Goal: Task Accomplishment & Management: Use online tool/utility

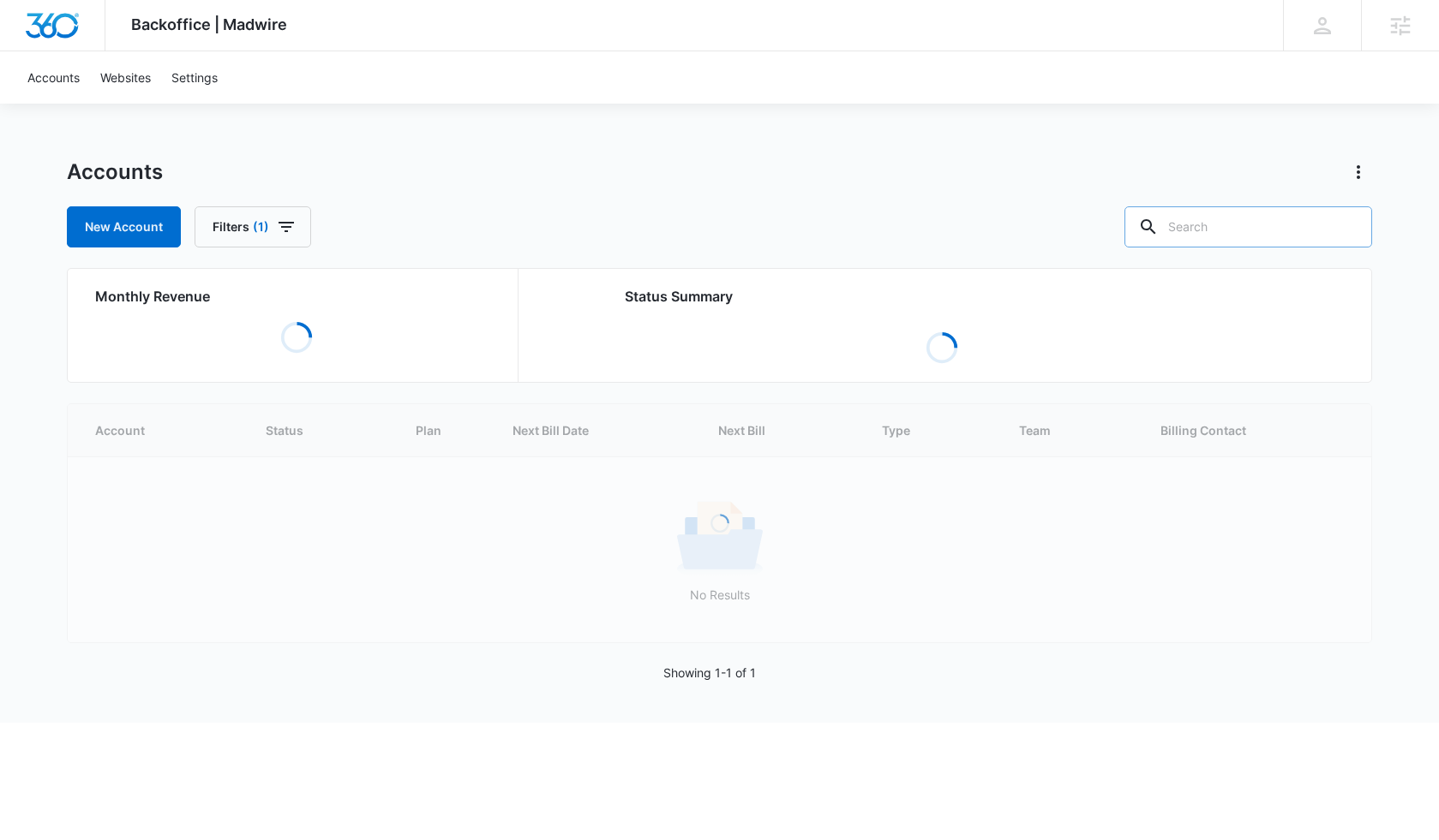
click at [1184, 232] on input "text" at bounding box center [1247, 227] width 248 height 41
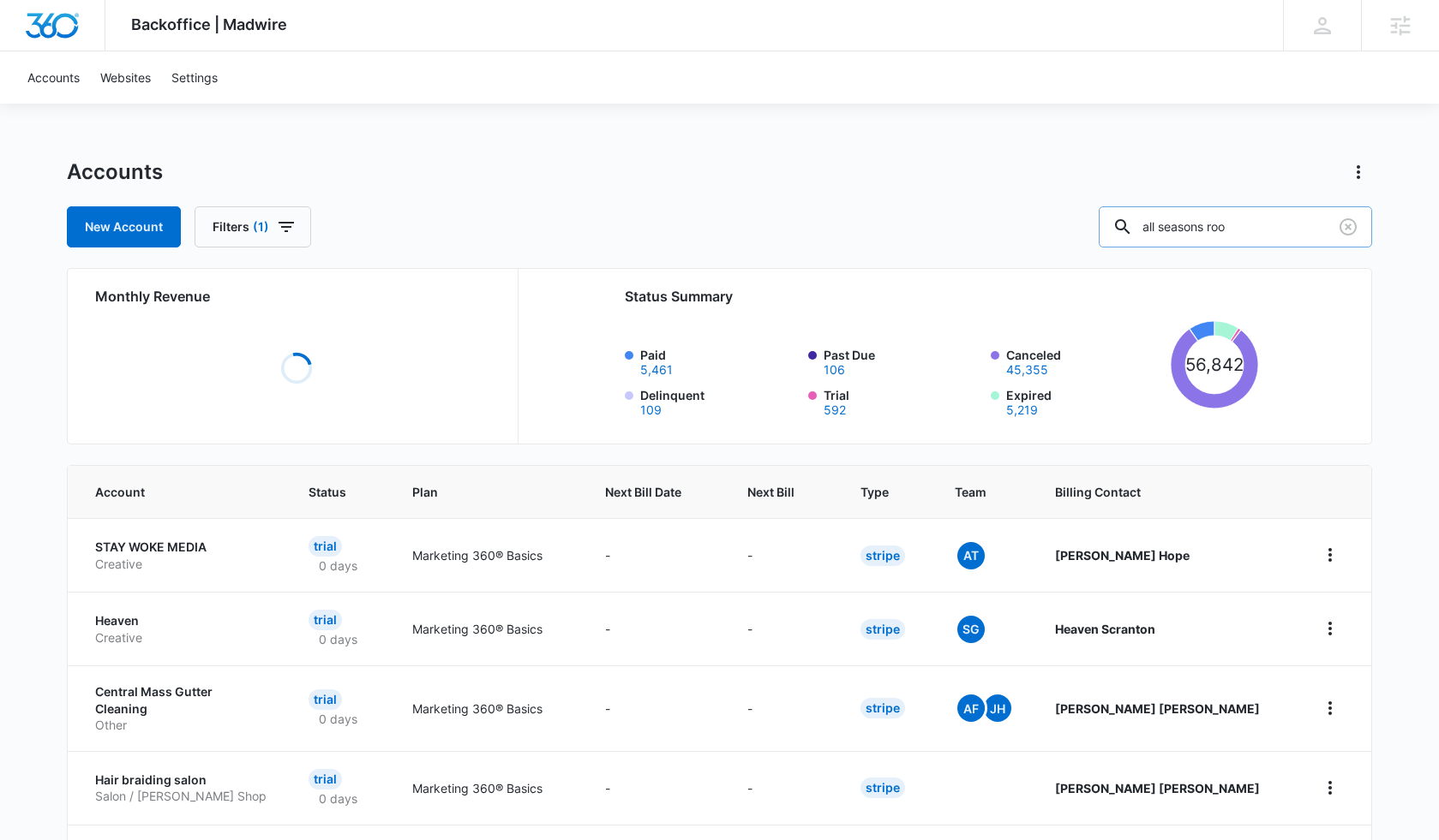
type input "all seasons roo"
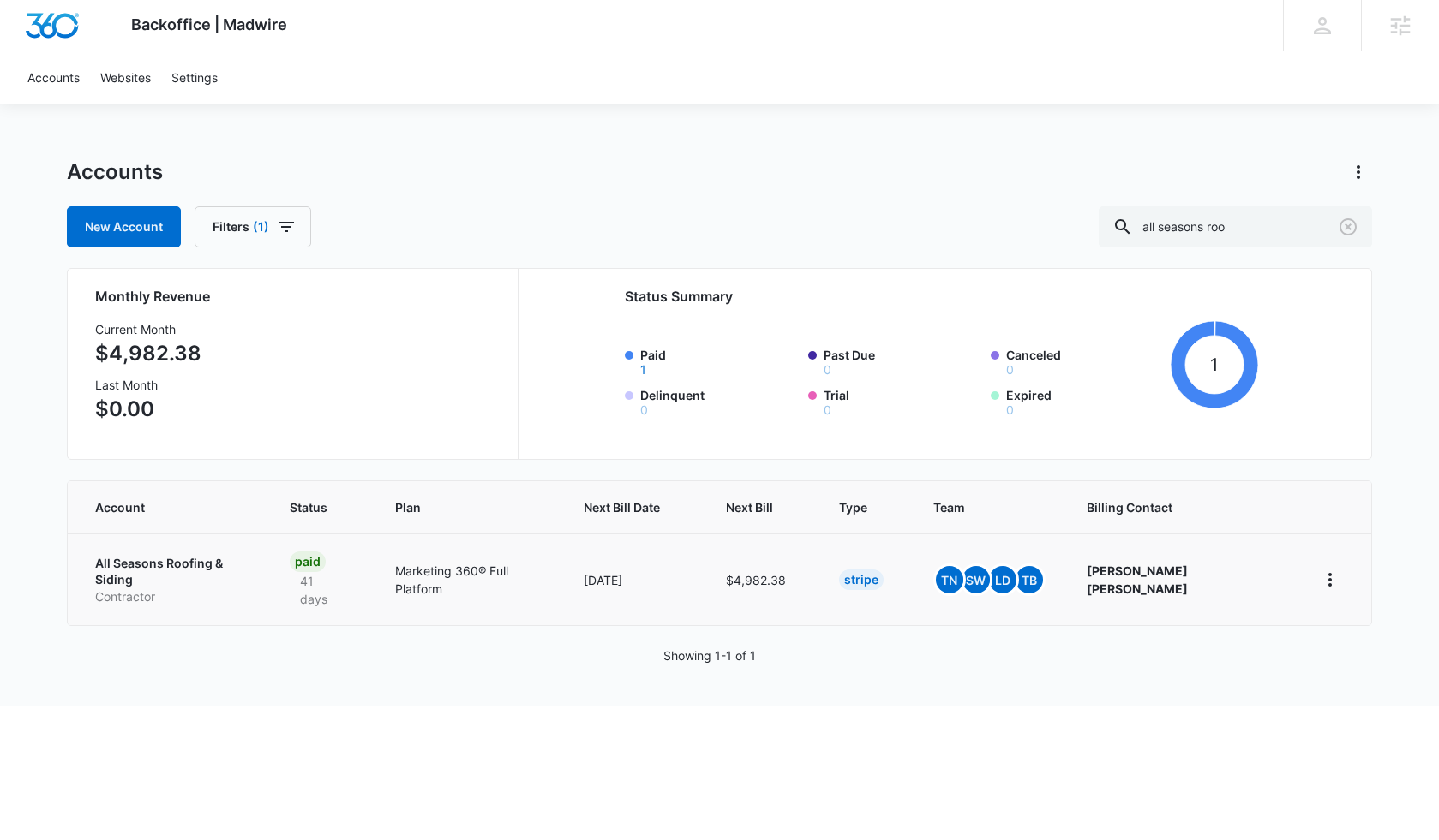
click at [123, 567] on p "All Seasons Roofing & Siding" at bounding box center [172, 572] width 153 height 34
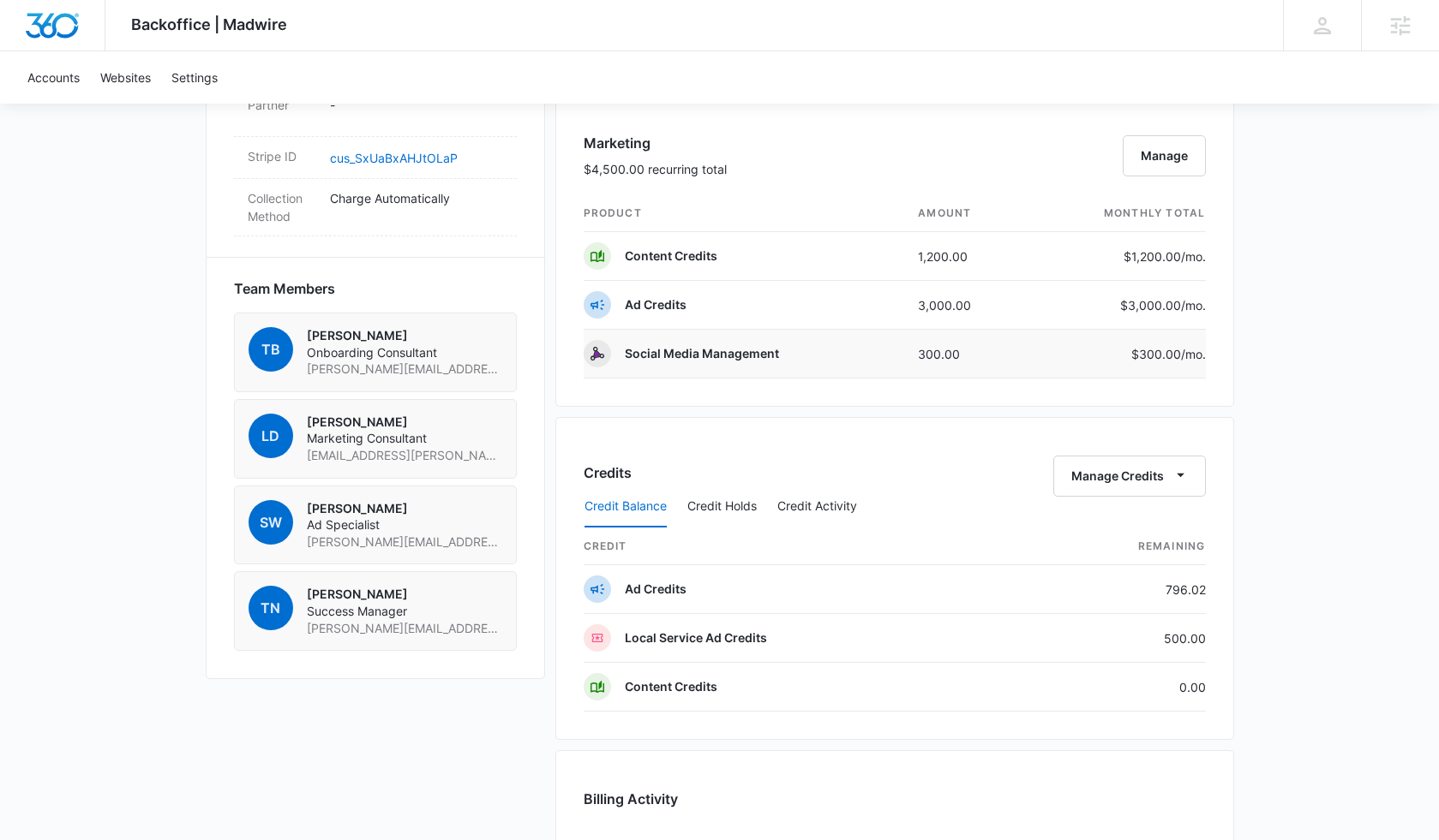
scroll to position [1095, 0]
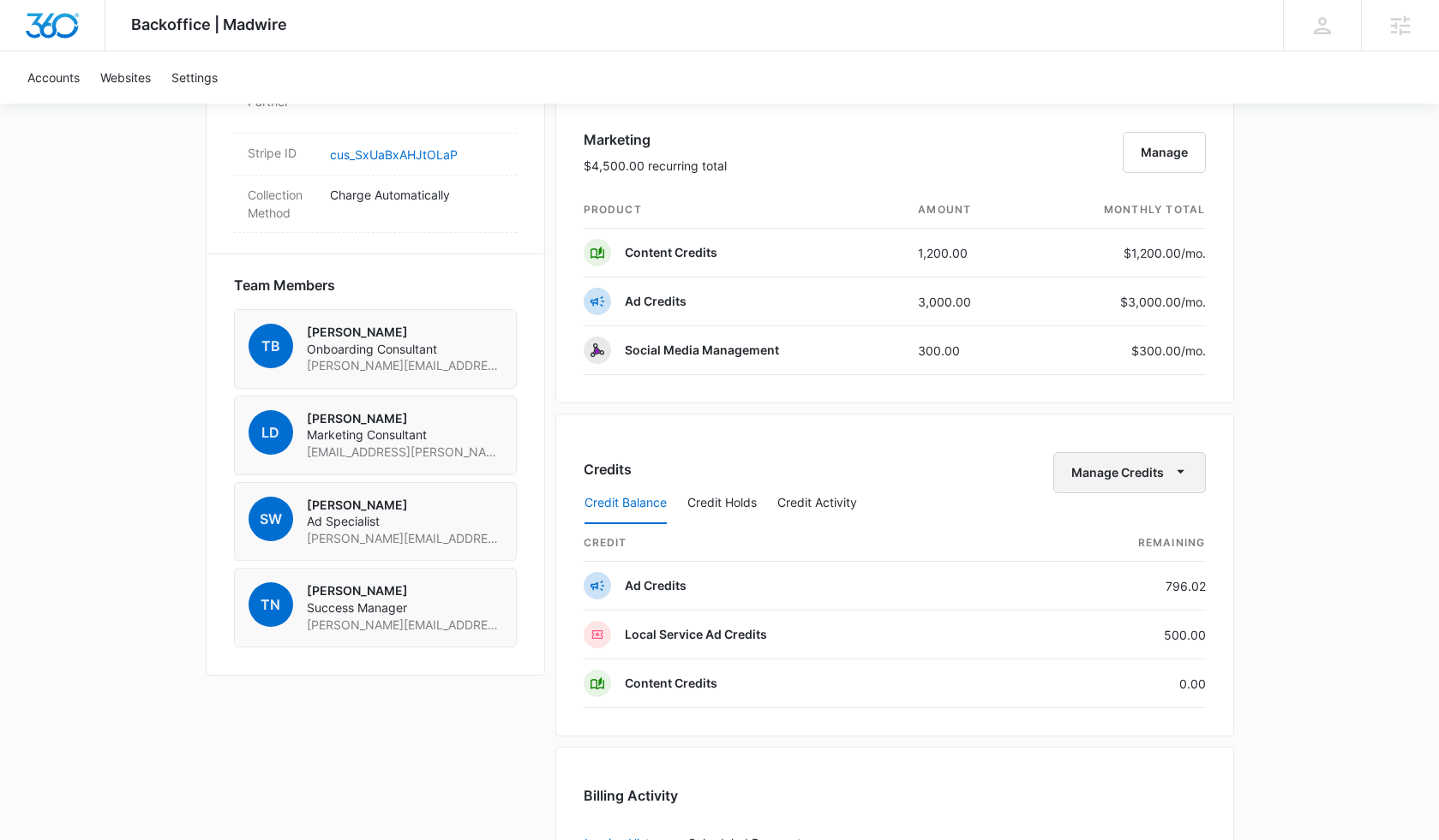
click at [1129, 472] on button "Manage Credits" at bounding box center [1129, 472] width 152 height 41
click at [1124, 528] on div "Transfer Credits" at bounding box center [1119, 528] width 90 height 12
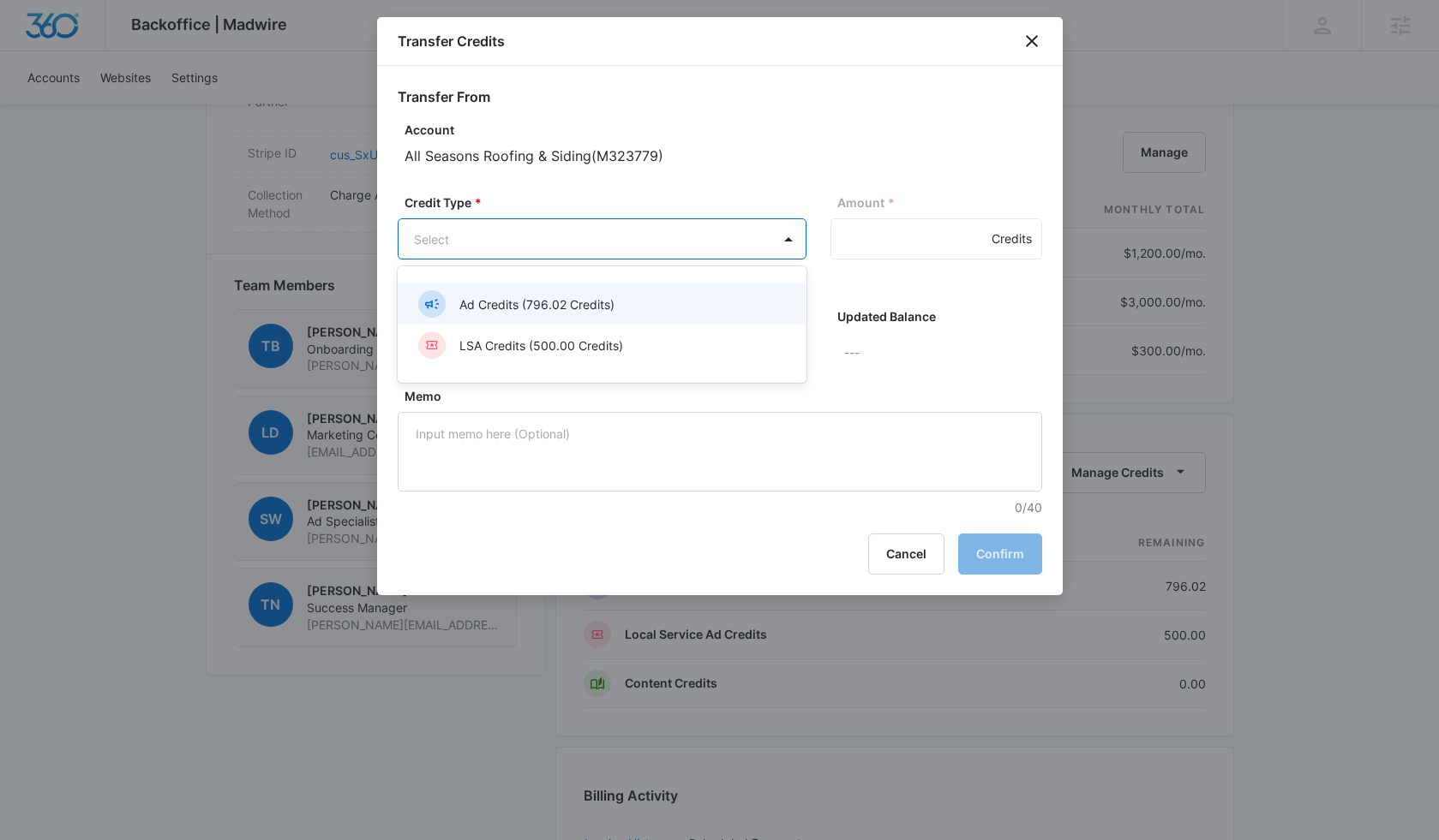
click at [600, 254] on body "Backoffice | Madwire Apps Settings [PERSON_NAME] [PERSON_NAME][EMAIL_ADDRESS][P…" at bounding box center [719, 126] width 1439 height 2444
click at [652, 300] on div "Ad Credits (796.02 Credits)" at bounding box center [600, 304] width 364 height 28
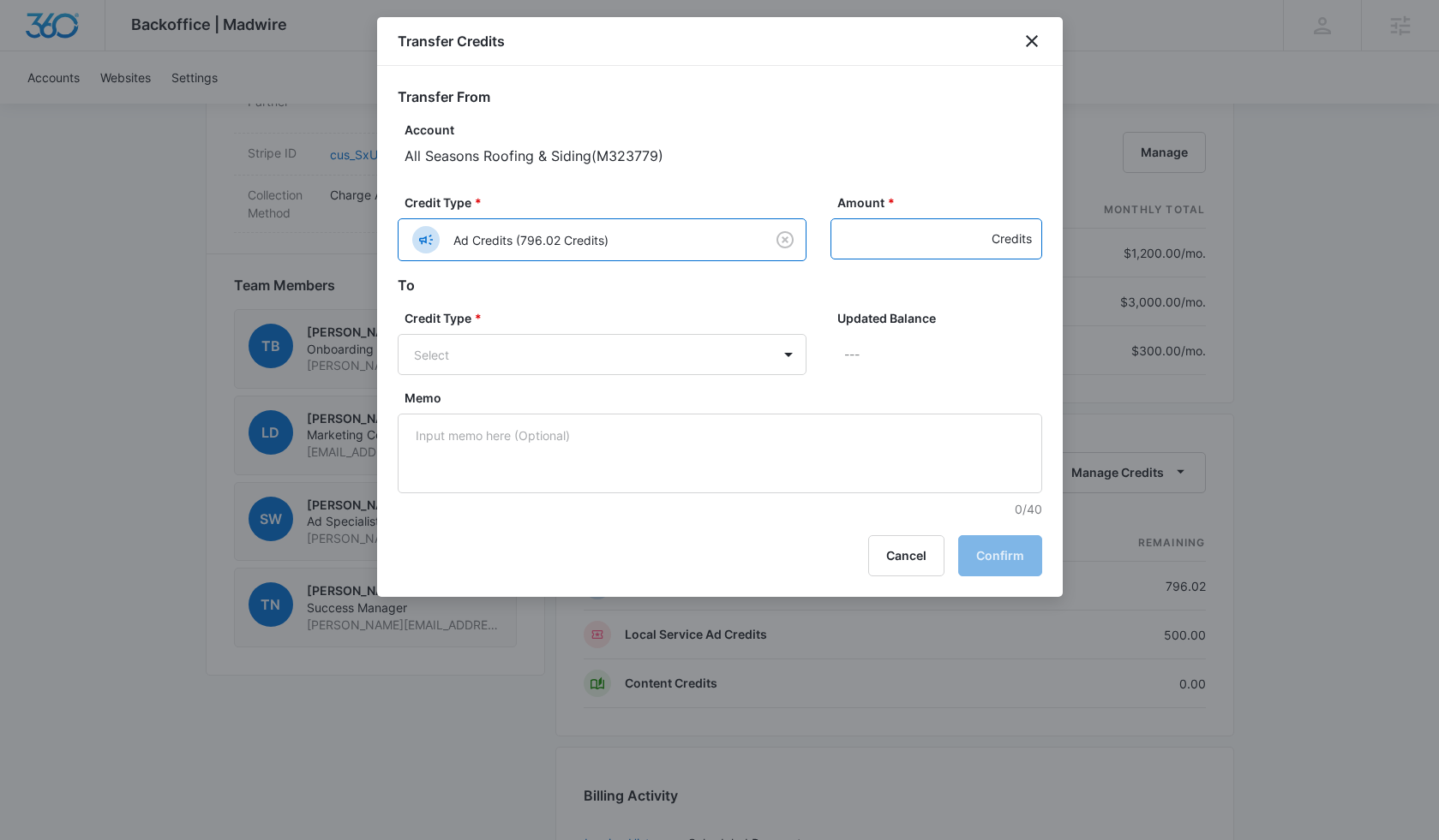
click at [901, 242] on input "Amount *" at bounding box center [936, 239] width 212 height 41
type input "500"
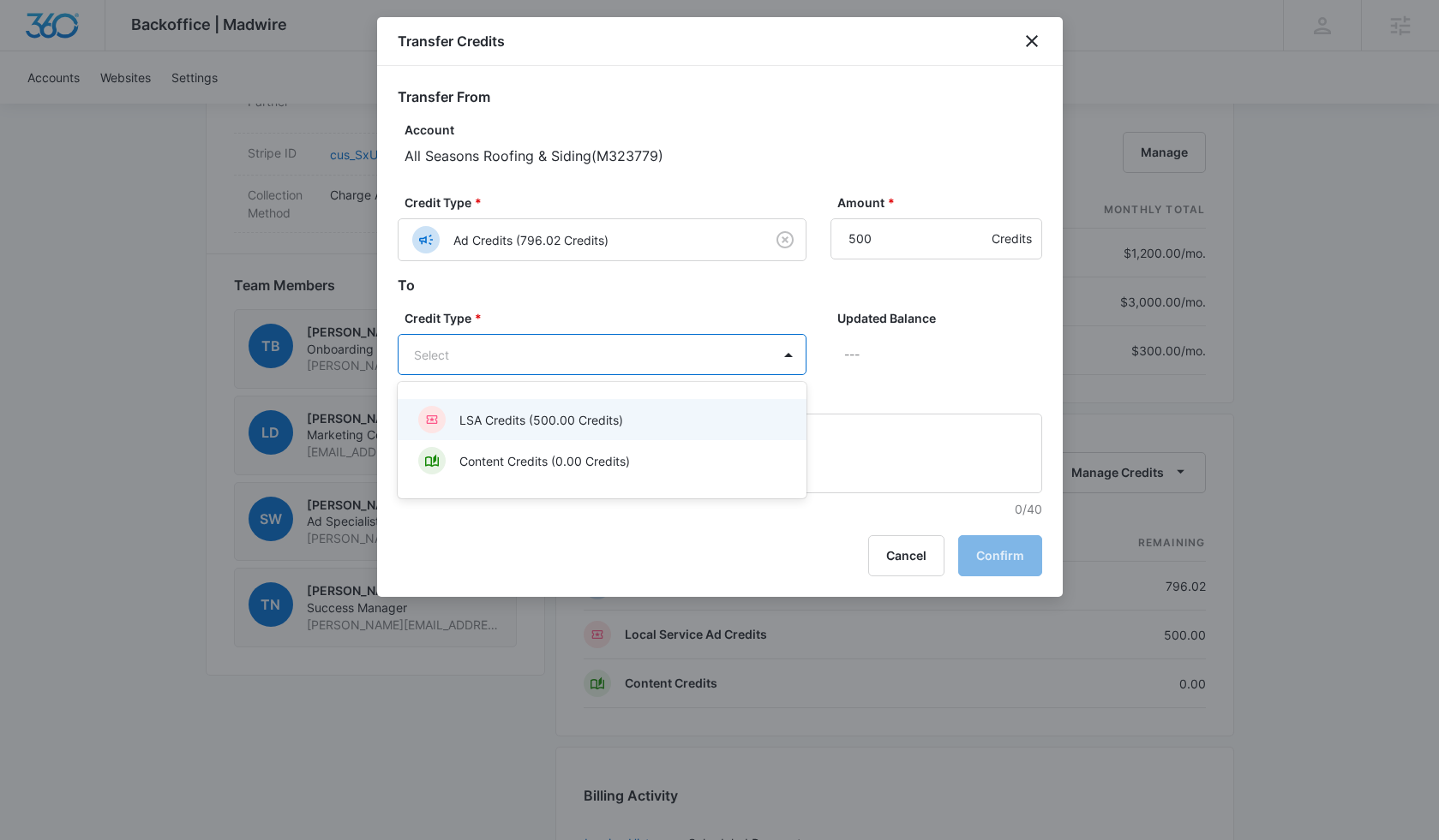
click at [719, 344] on body "Backoffice | Madwire Apps Settings [PERSON_NAME] [PERSON_NAME][EMAIL_ADDRESS][P…" at bounding box center [719, 126] width 1439 height 2444
click at [688, 427] on div "LSA Credits (500.00 Credits)" at bounding box center [600, 420] width 364 height 28
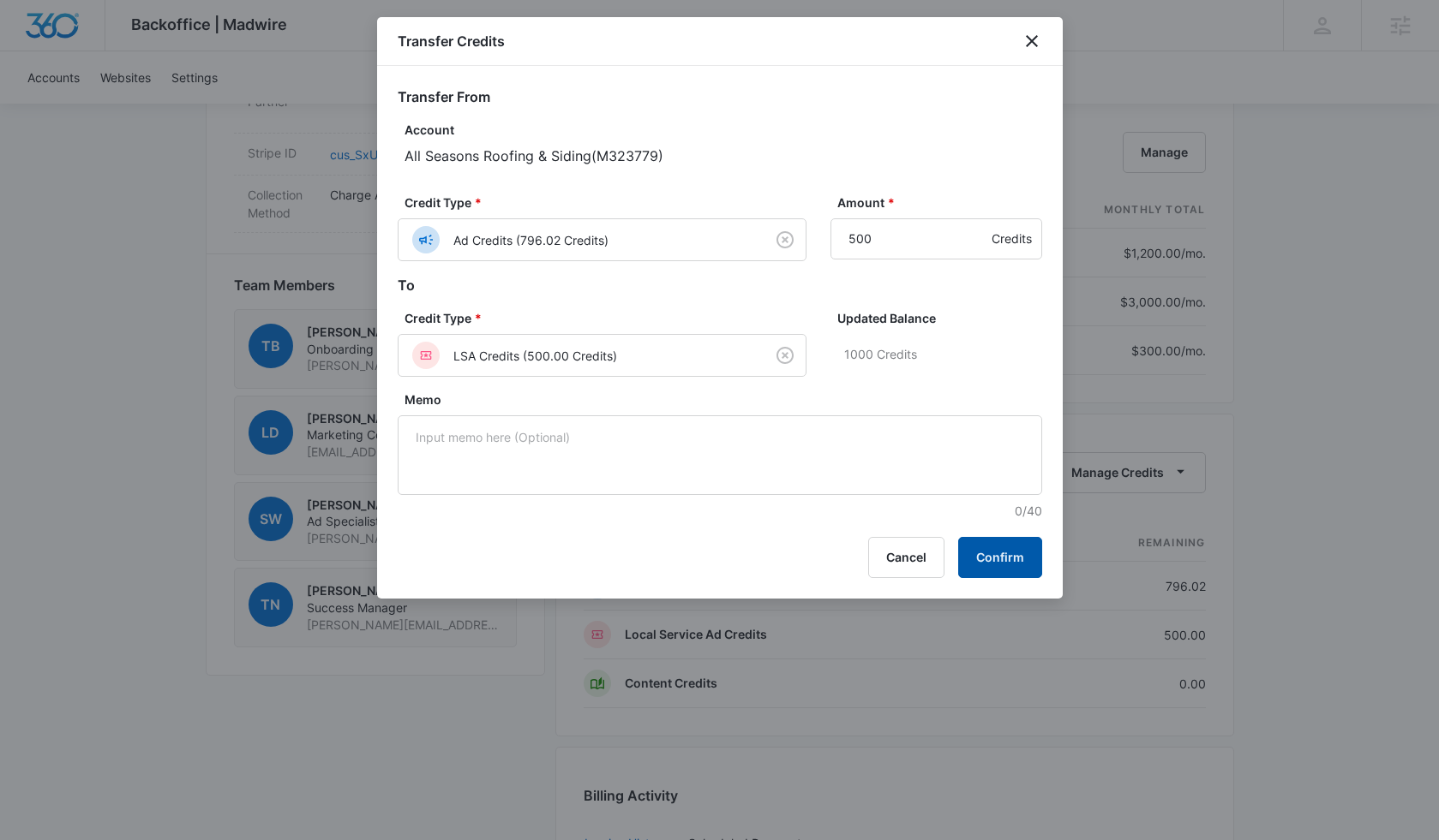
click at [1000, 558] on button "Confirm" at bounding box center [999, 557] width 84 height 41
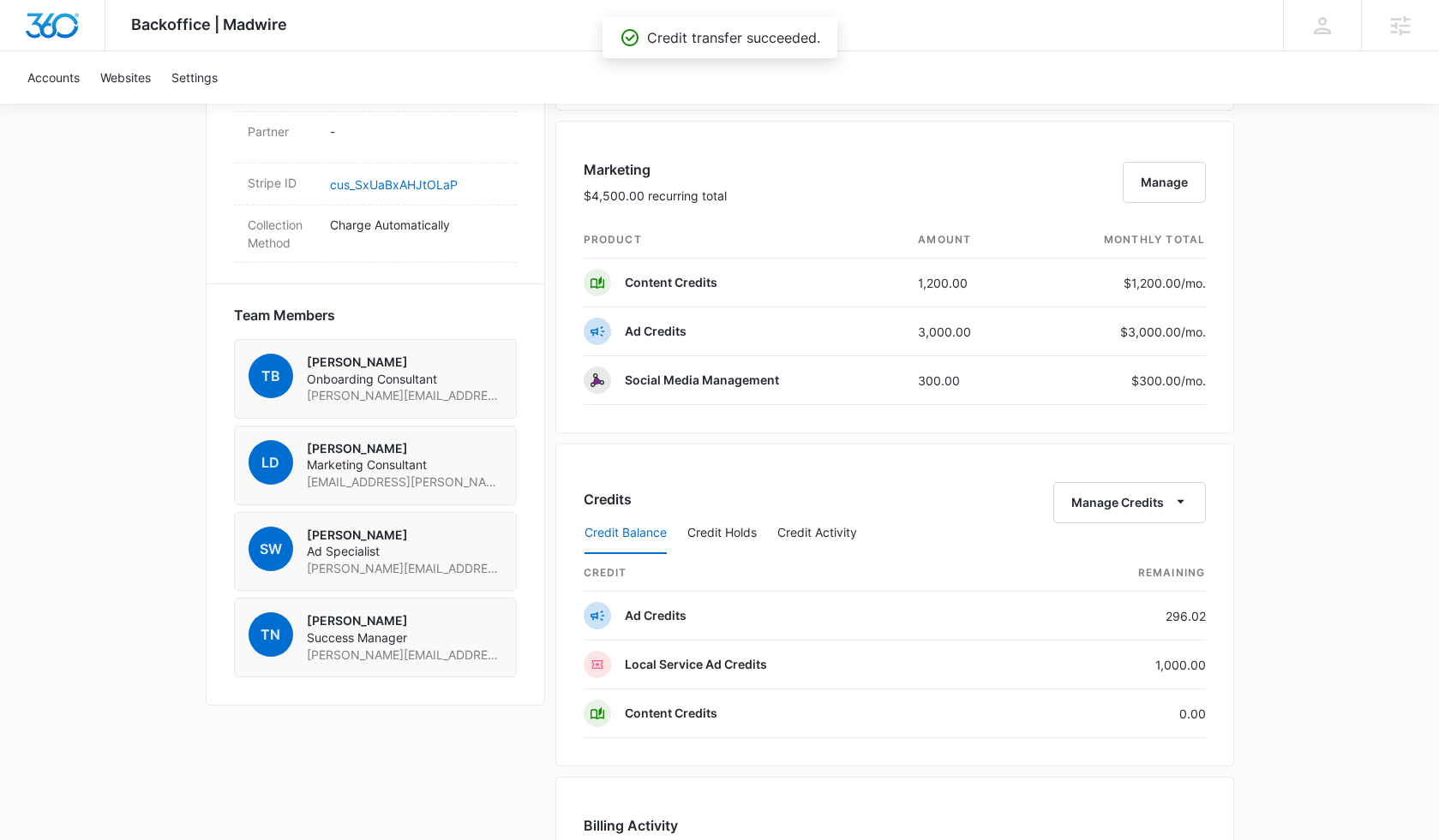
scroll to position [1065, 0]
